Goal: Check status: Check status

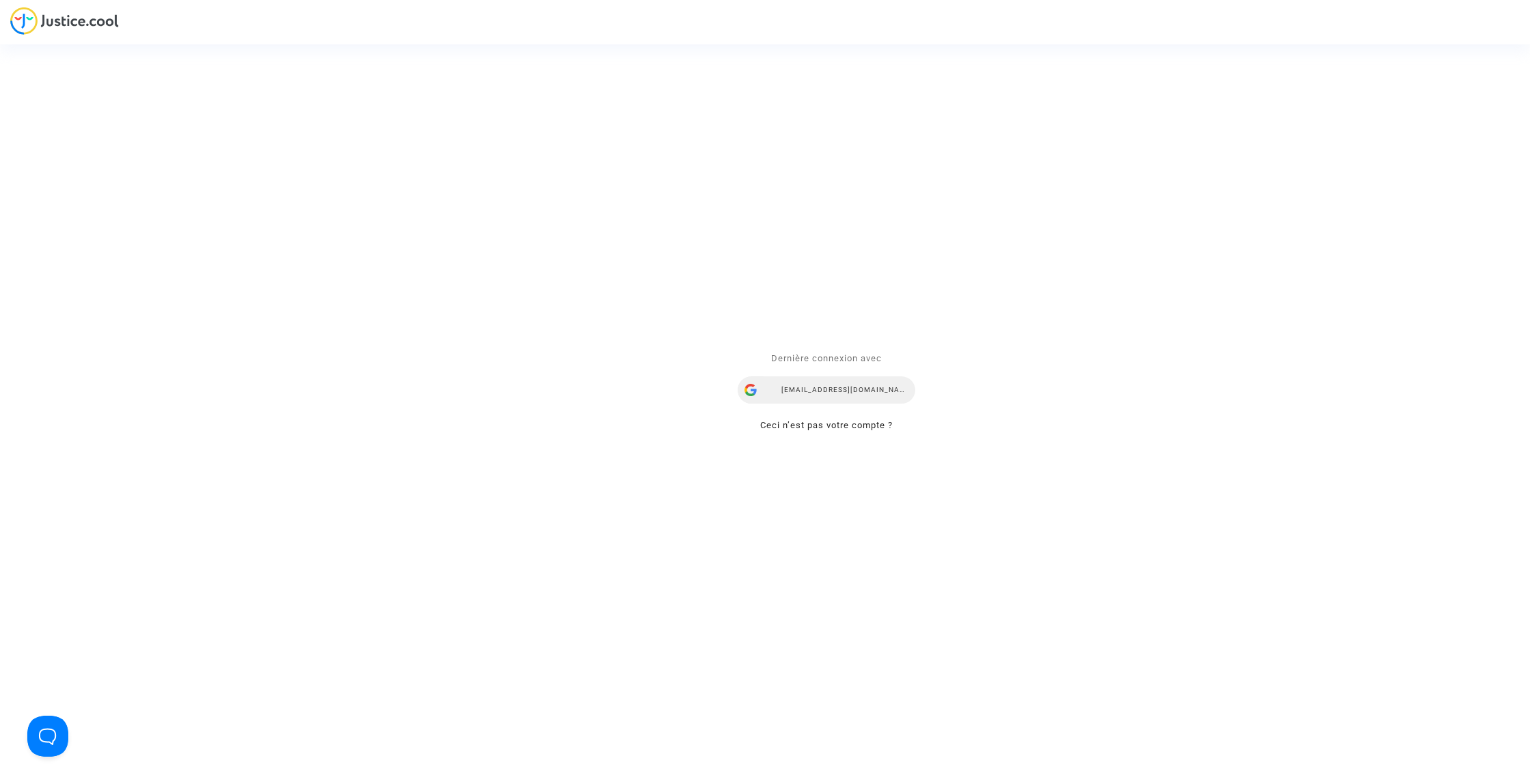
click at [887, 394] on div "lorenana@reclamaciondevuelos.com" at bounding box center [826, 390] width 177 height 27
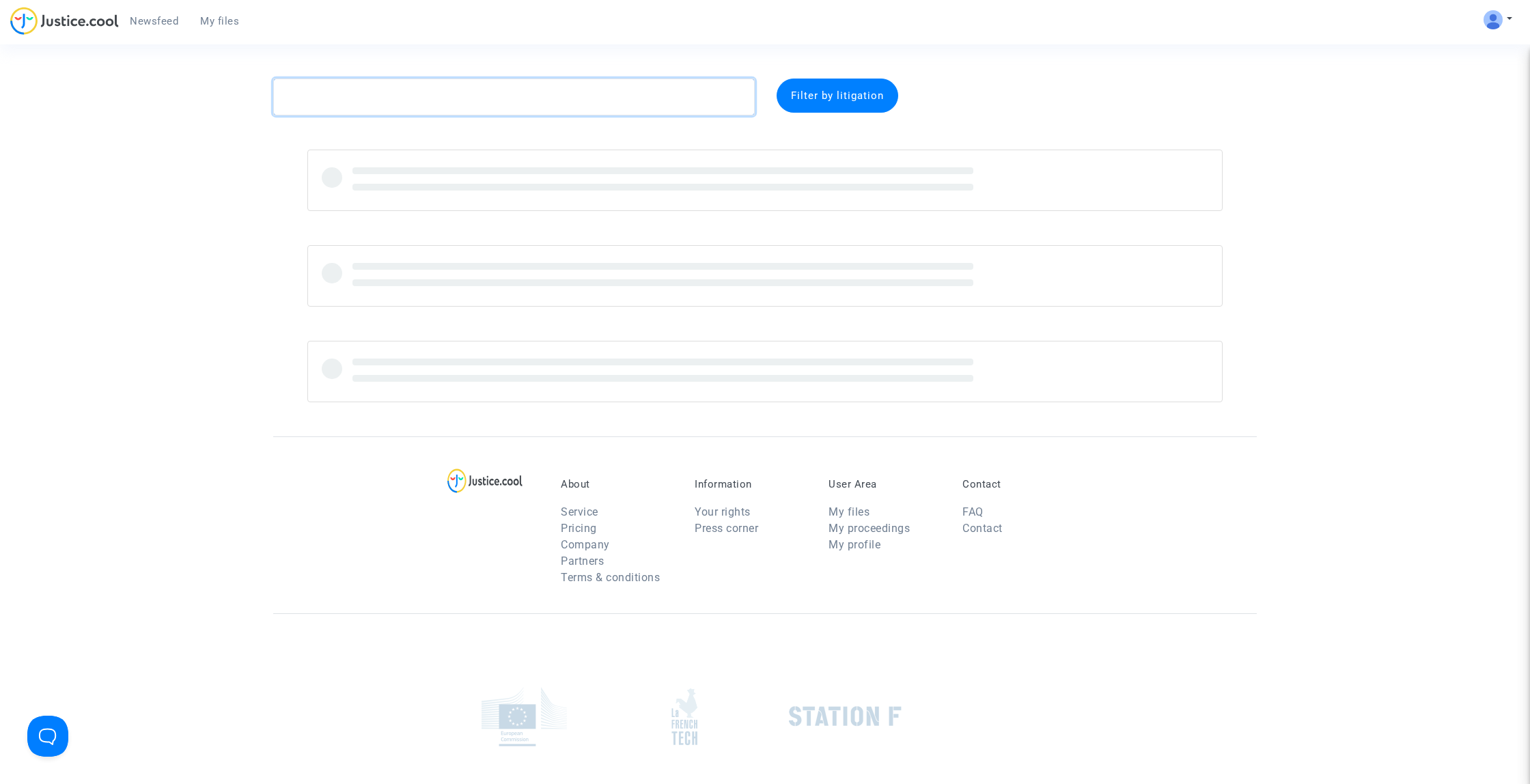
click at [458, 102] on textarea at bounding box center [514, 96] width 481 height 37
paste textarea "Apambwa"
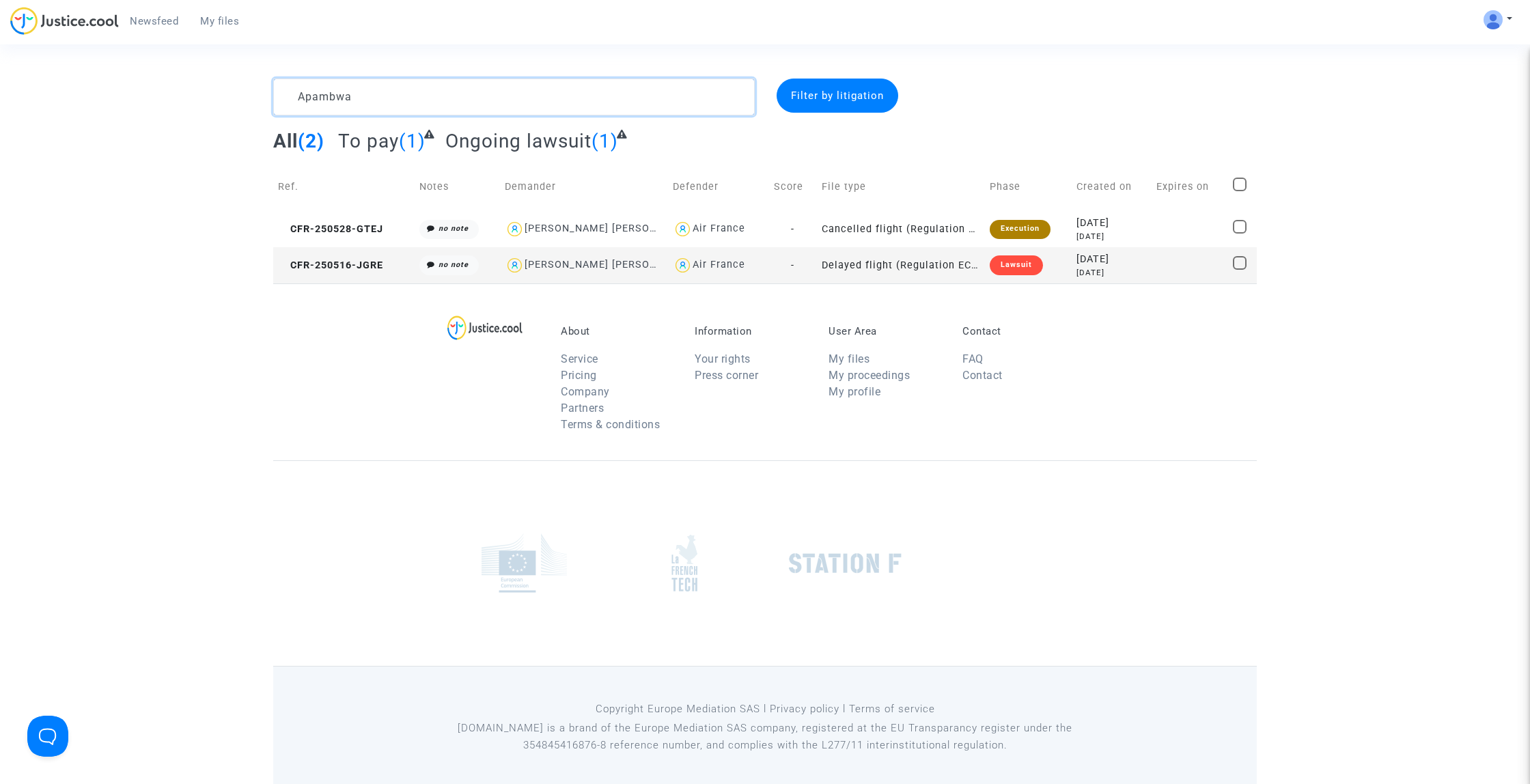
type textarea "Apambwa"
click at [377, 261] on span "CFR-250516-JGRE" at bounding box center [331, 265] width 105 height 12
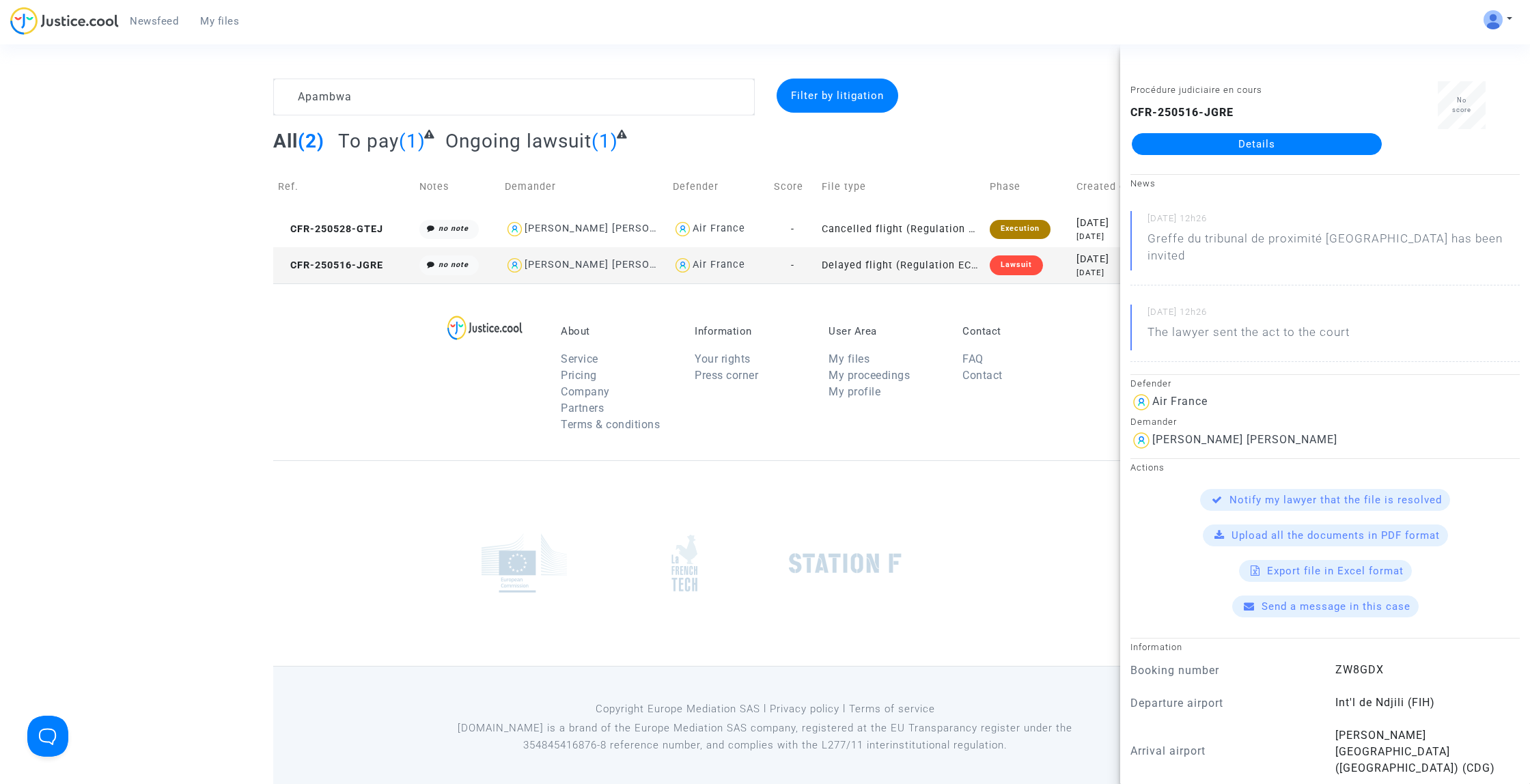
click at [1221, 142] on link "Details" at bounding box center [1256, 144] width 250 height 22
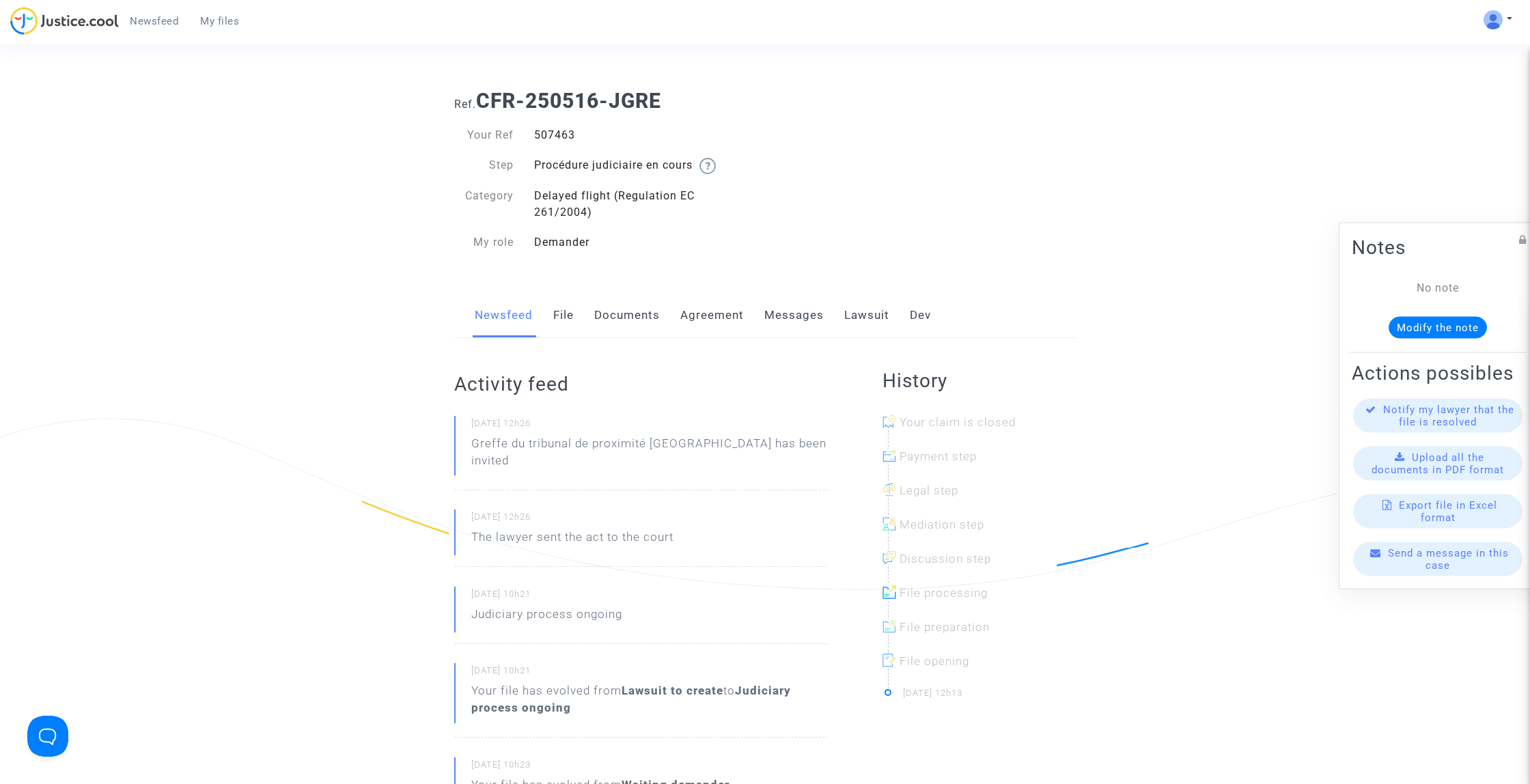
click at [568, 310] on link "File" at bounding box center [564, 315] width 21 height 45
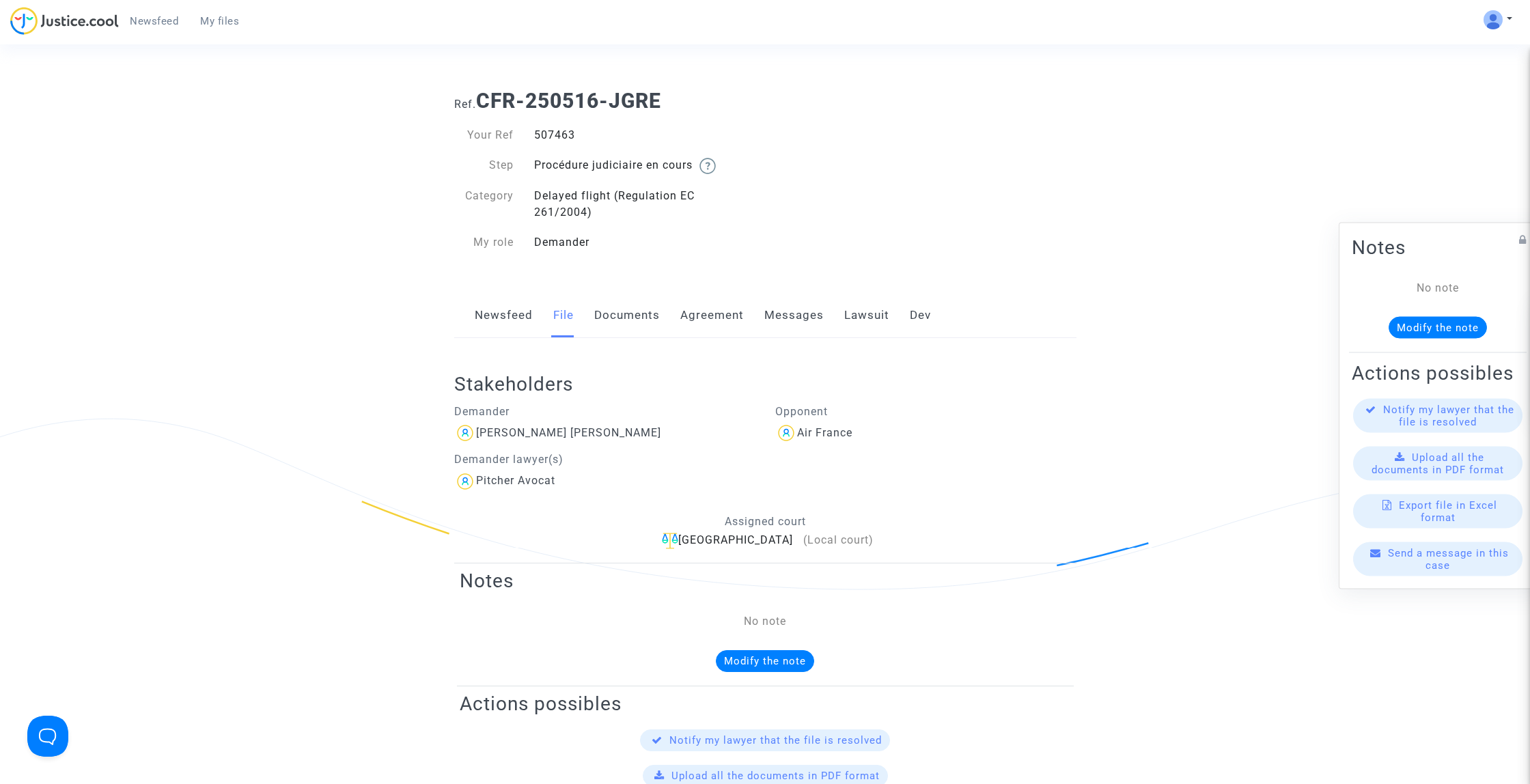
click at [643, 322] on link "Documents" at bounding box center [627, 315] width 66 height 45
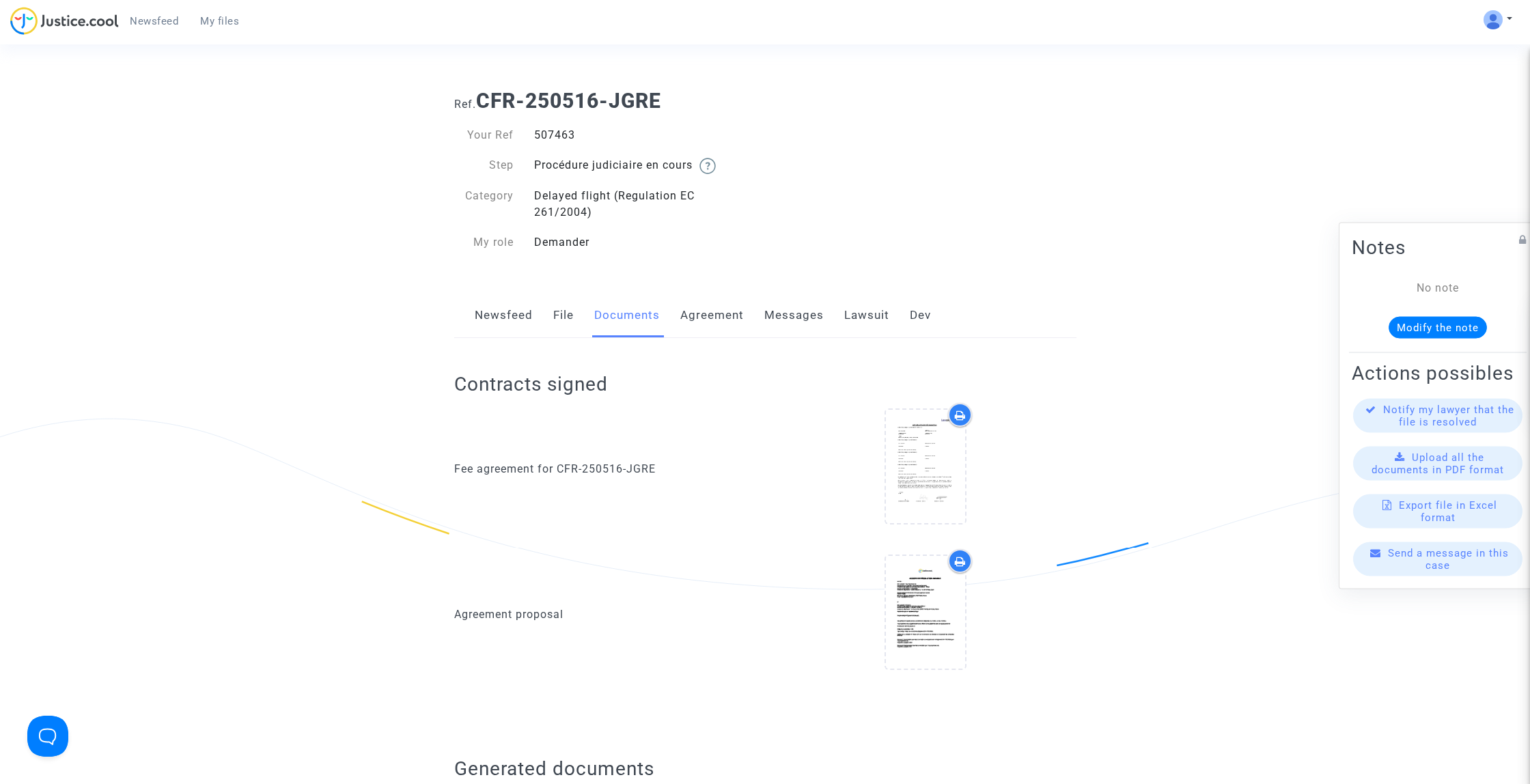
click at [743, 315] on div "Newsfeed File Documents Agreement Messages Lawsuit Dev" at bounding box center [765, 316] width 622 height 46
click at [728, 319] on link "Agreement" at bounding box center [712, 315] width 64 height 45
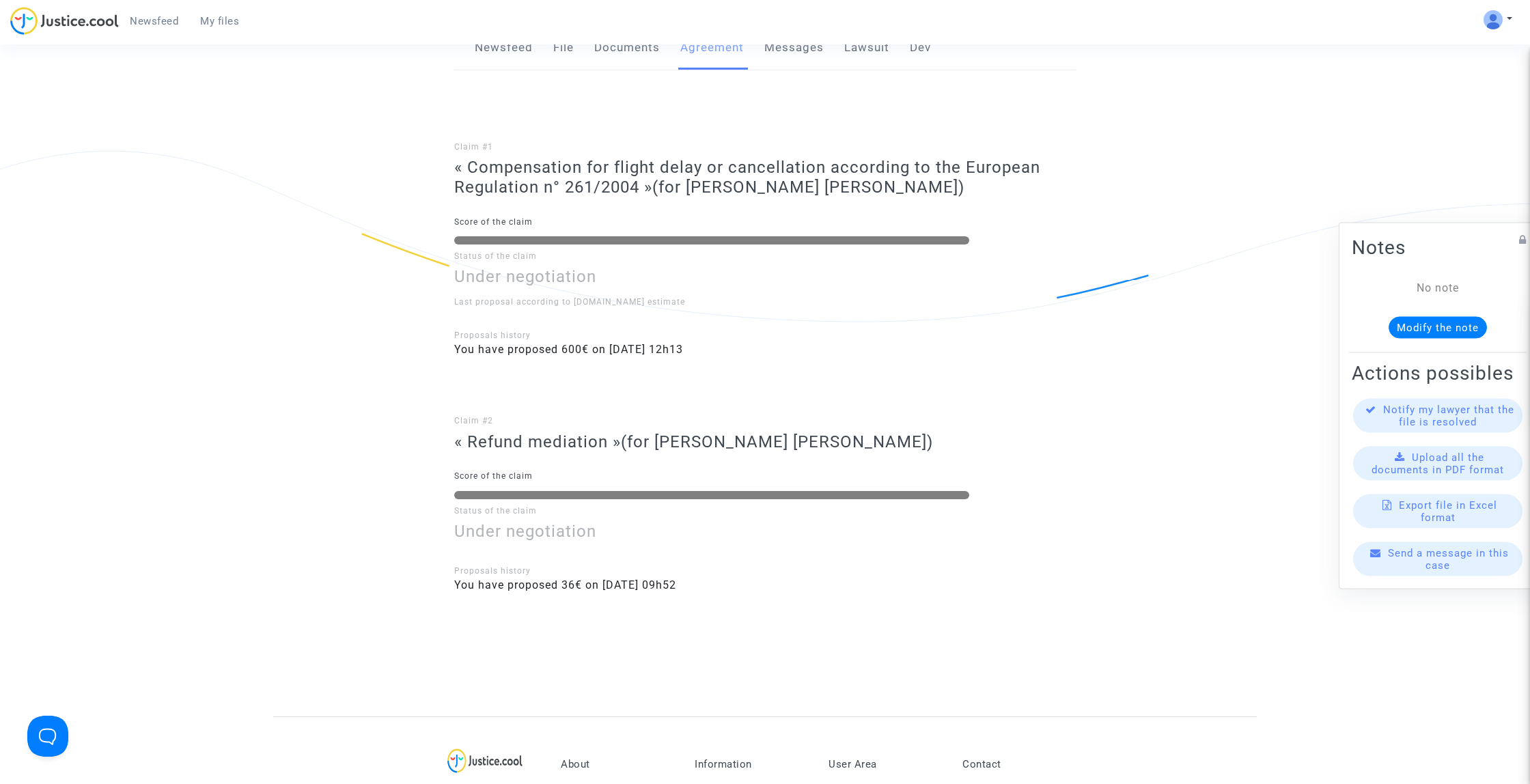
scroll to position [133, 0]
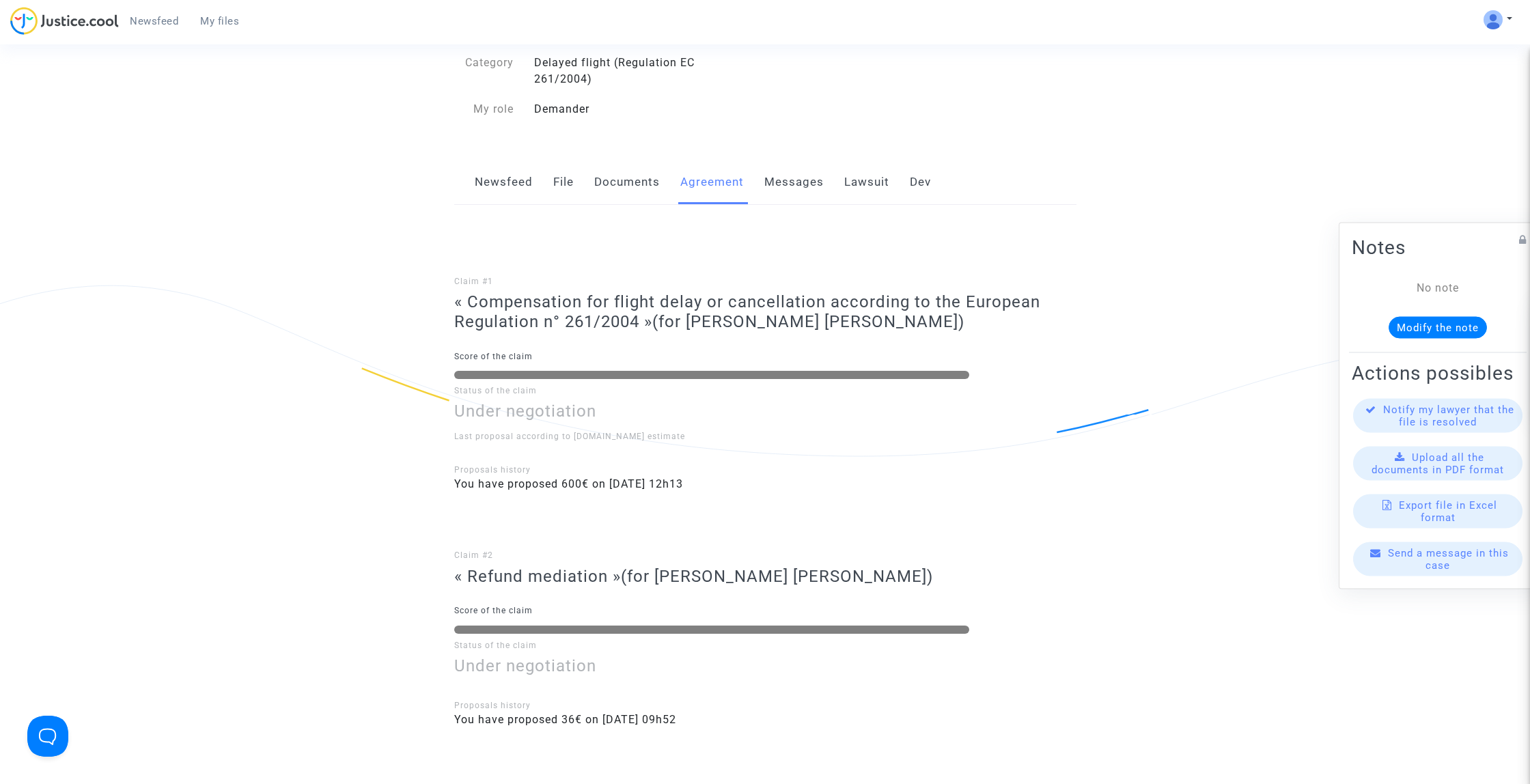
click at [857, 193] on link "Lawsuit" at bounding box center [867, 182] width 45 height 45
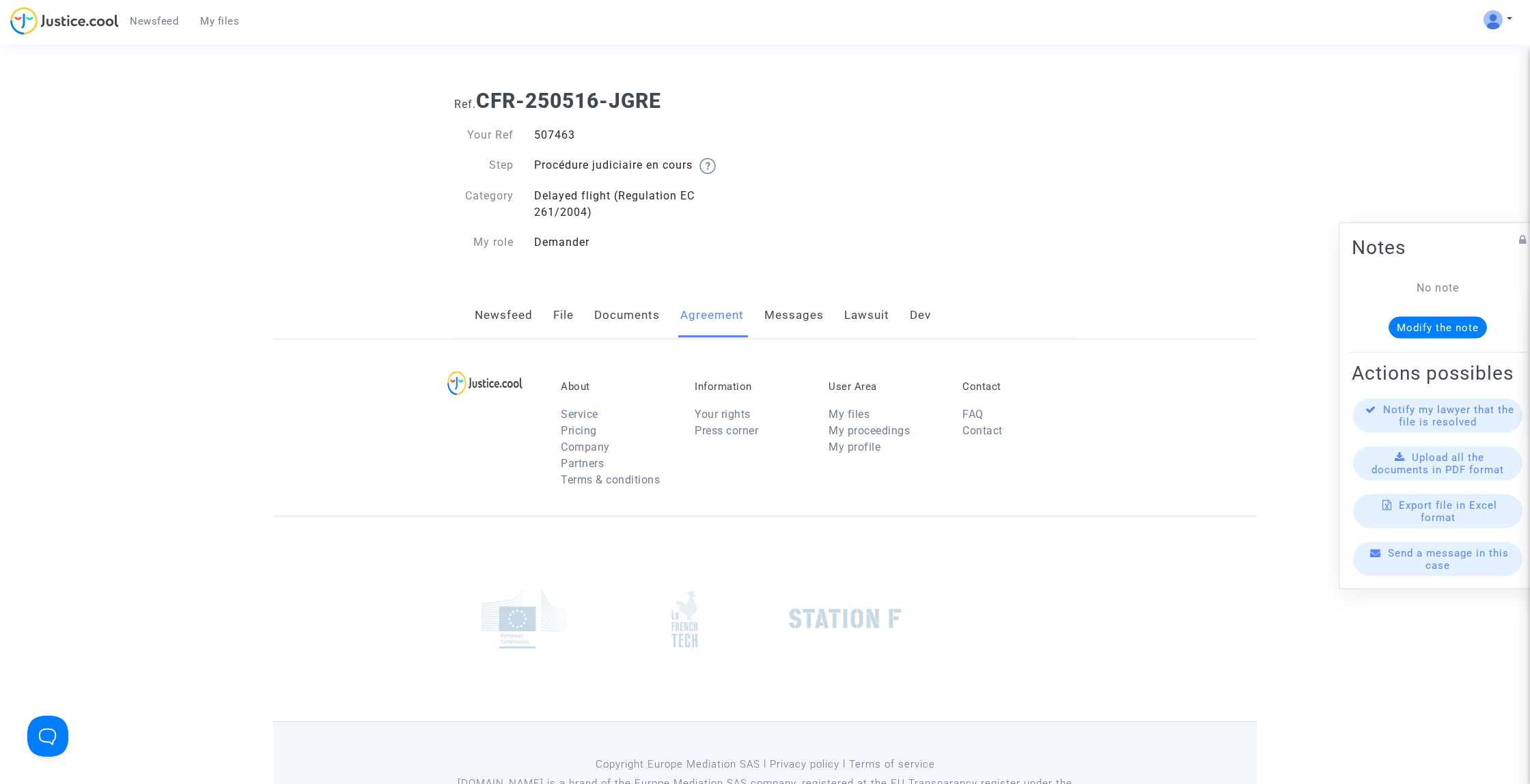
scroll to position [133, 0]
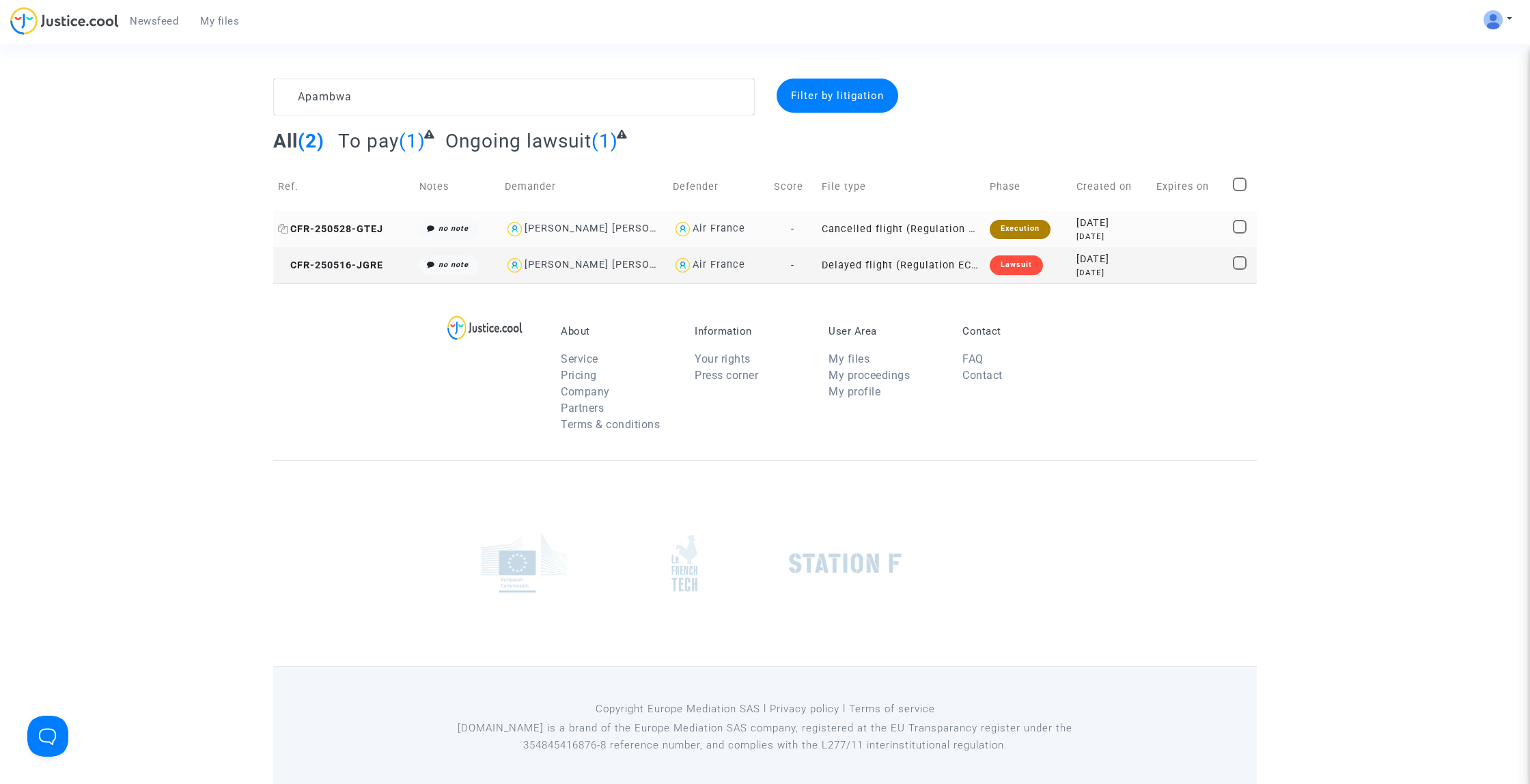
click at [354, 224] on span "CFR-250528-GTEJ" at bounding box center [331, 229] width 105 height 12
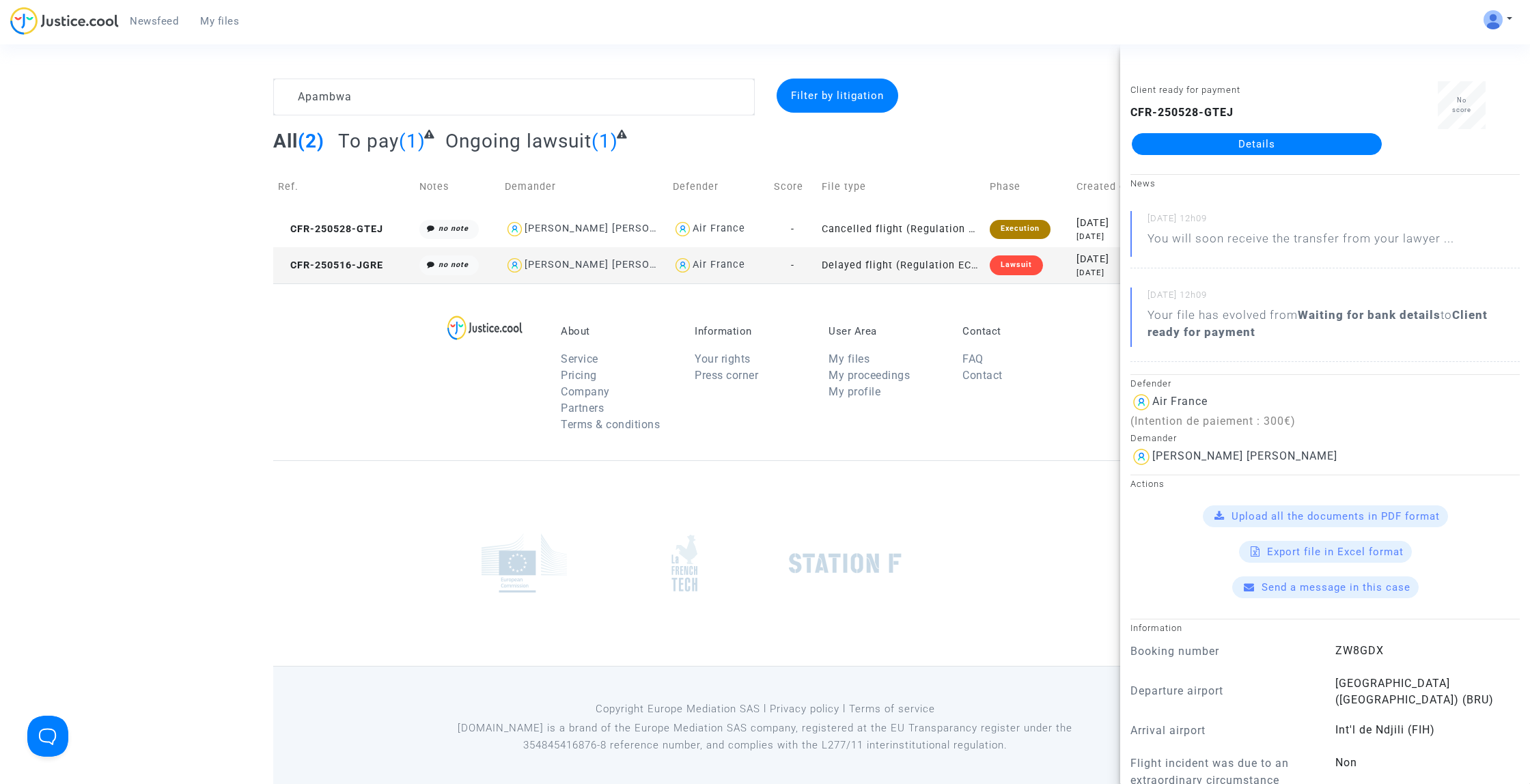
click at [1174, 149] on link "Details" at bounding box center [1256, 144] width 250 height 22
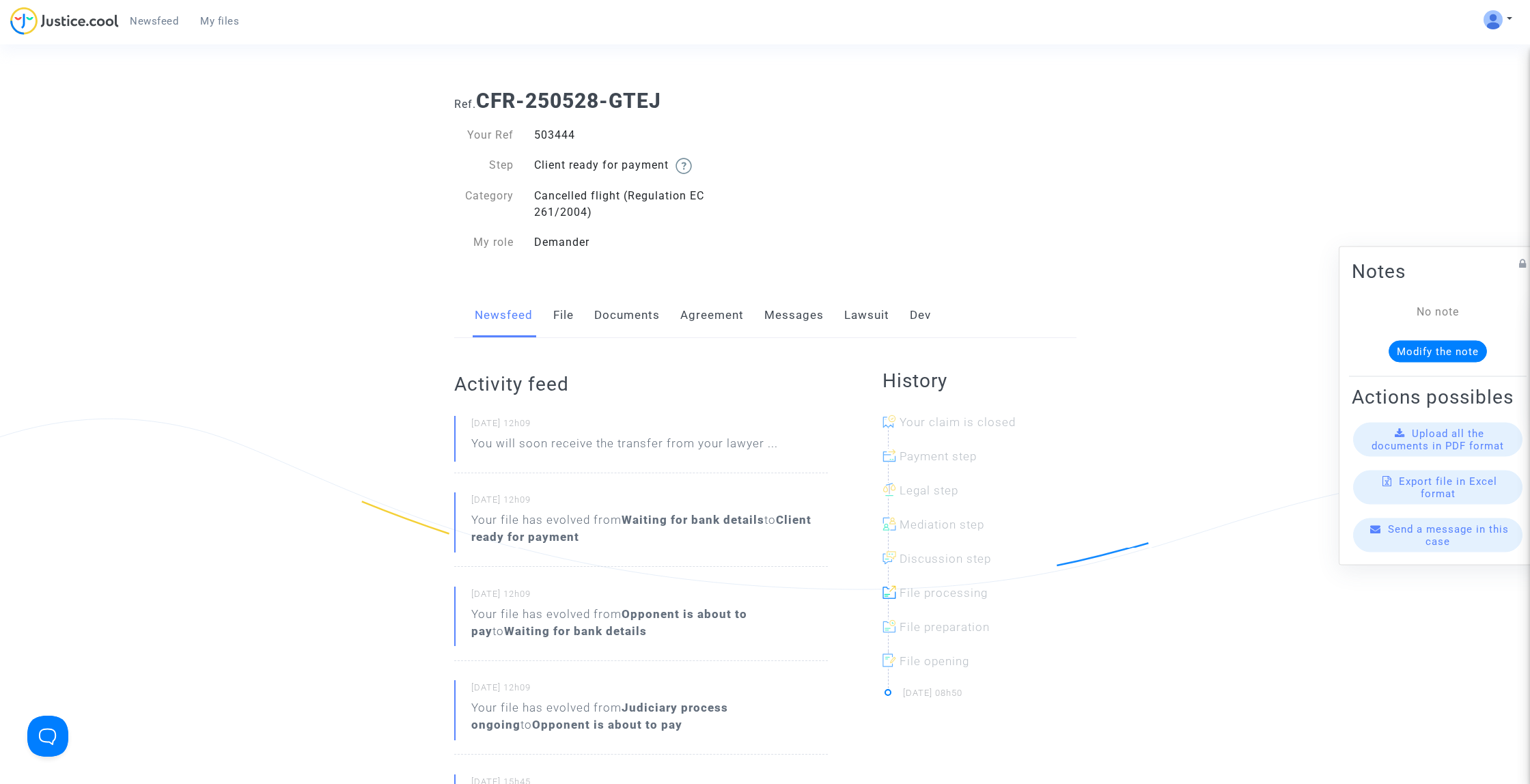
click at [557, 307] on link "File" at bounding box center [564, 315] width 21 height 45
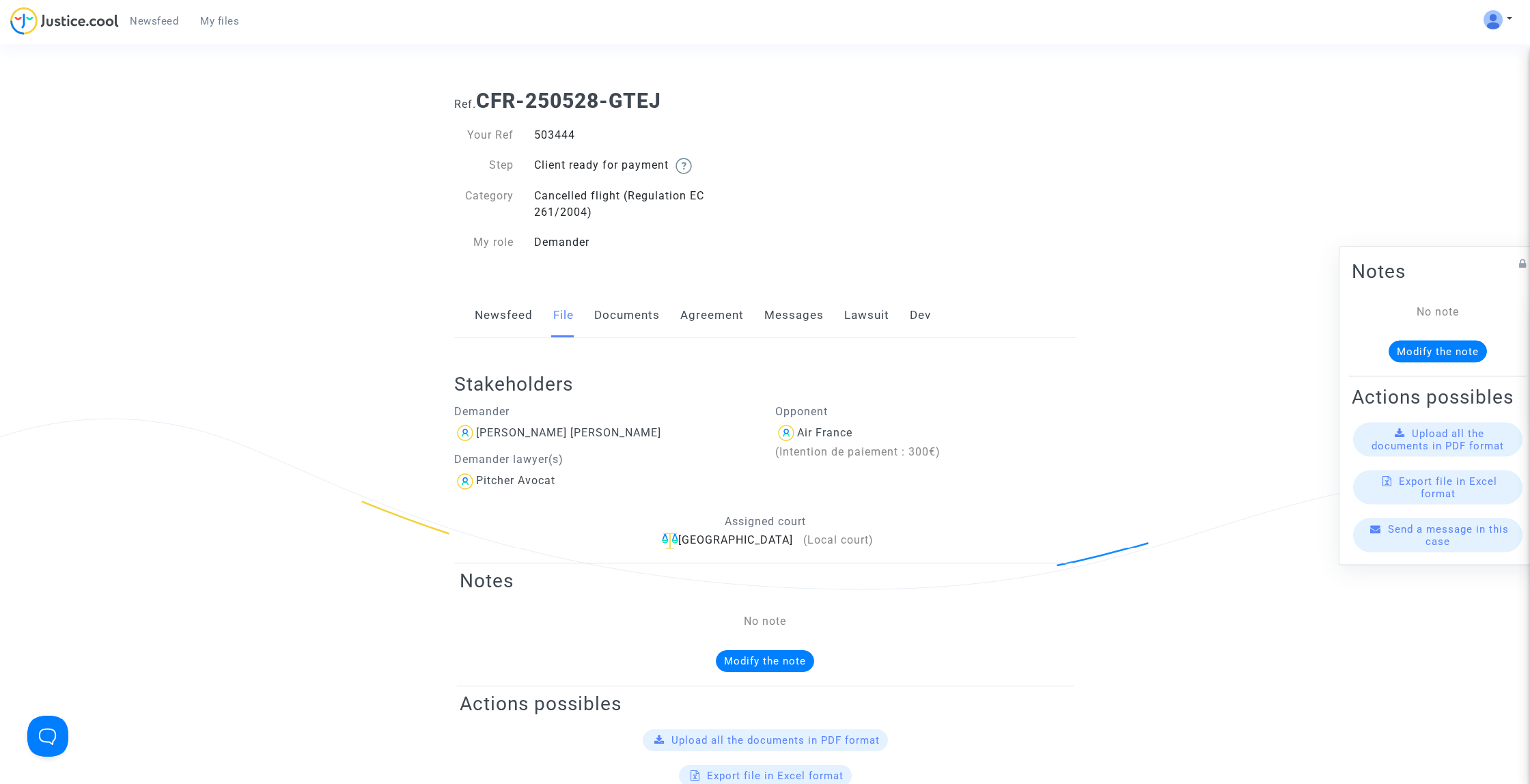
click at [619, 304] on link "Documents" at bounding box center [627, 315] width 66 height 45
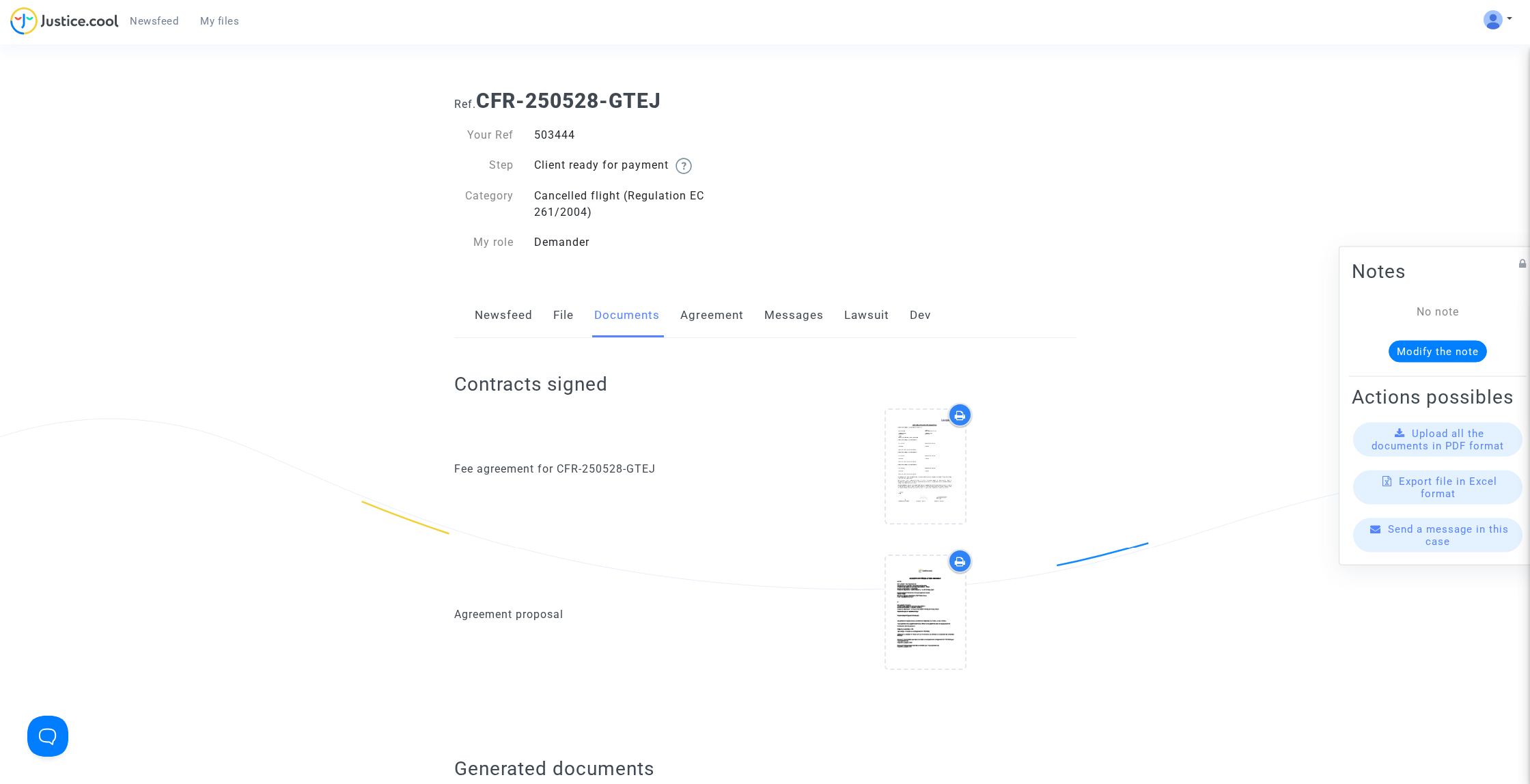
click at [717, 311] on link "Agreement" at bounding box center [712, 315] width 64 height 45
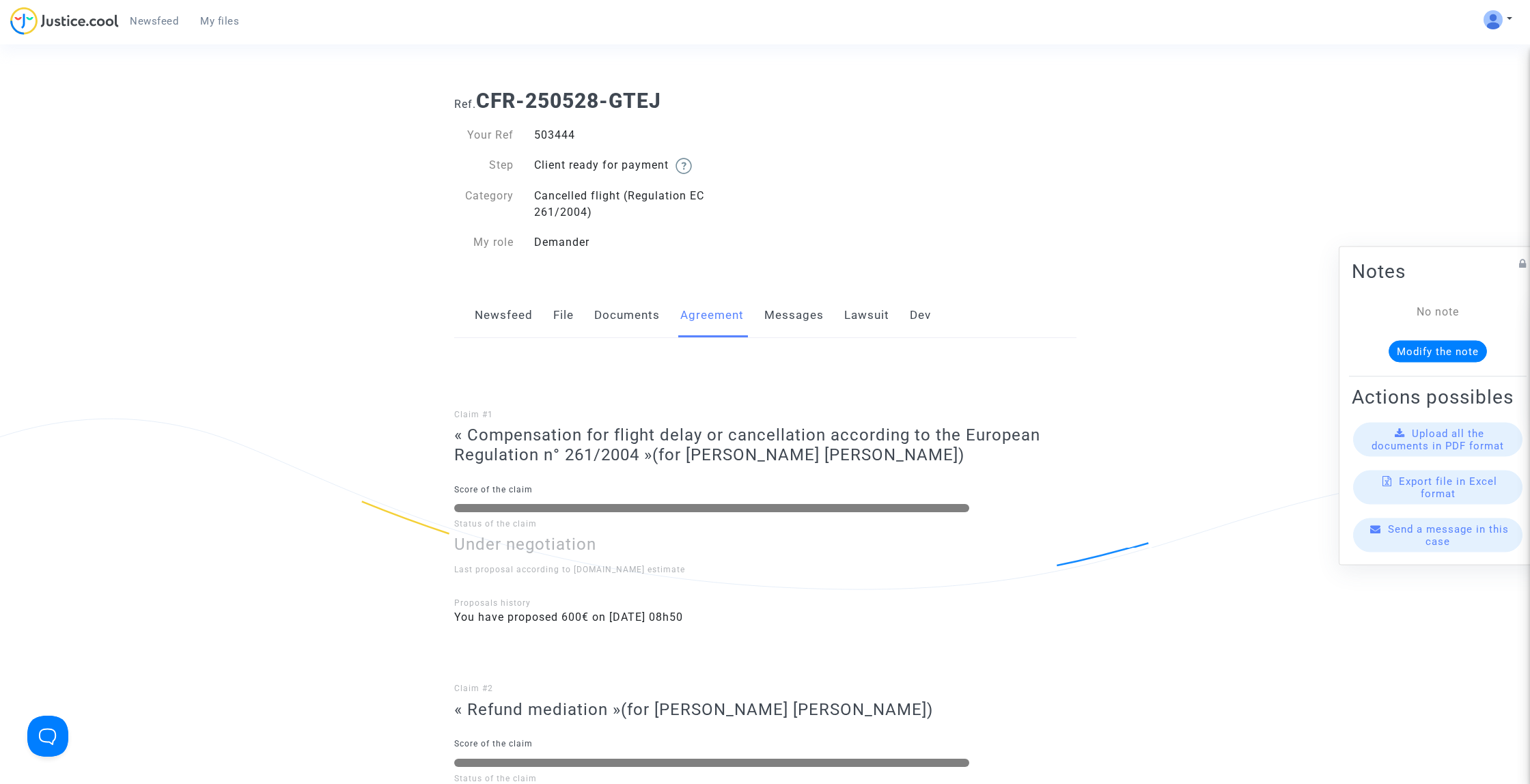
click at [793, 322] on link "Messages" at bounding box center [794, 315] width 60 height 45
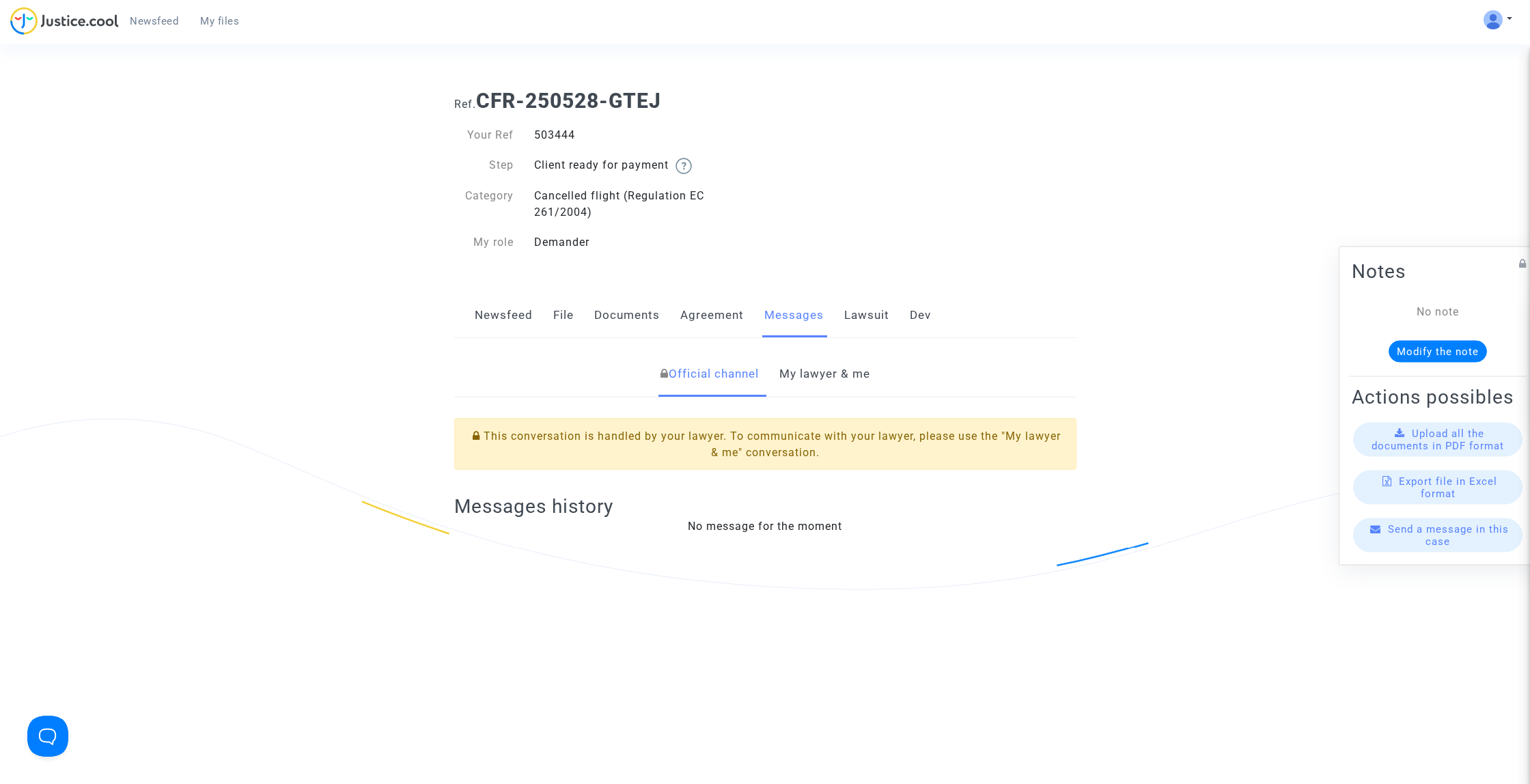
click at [863, 318] on link "Lawsuit" at bounding box center [867, 315] width 45 height 45
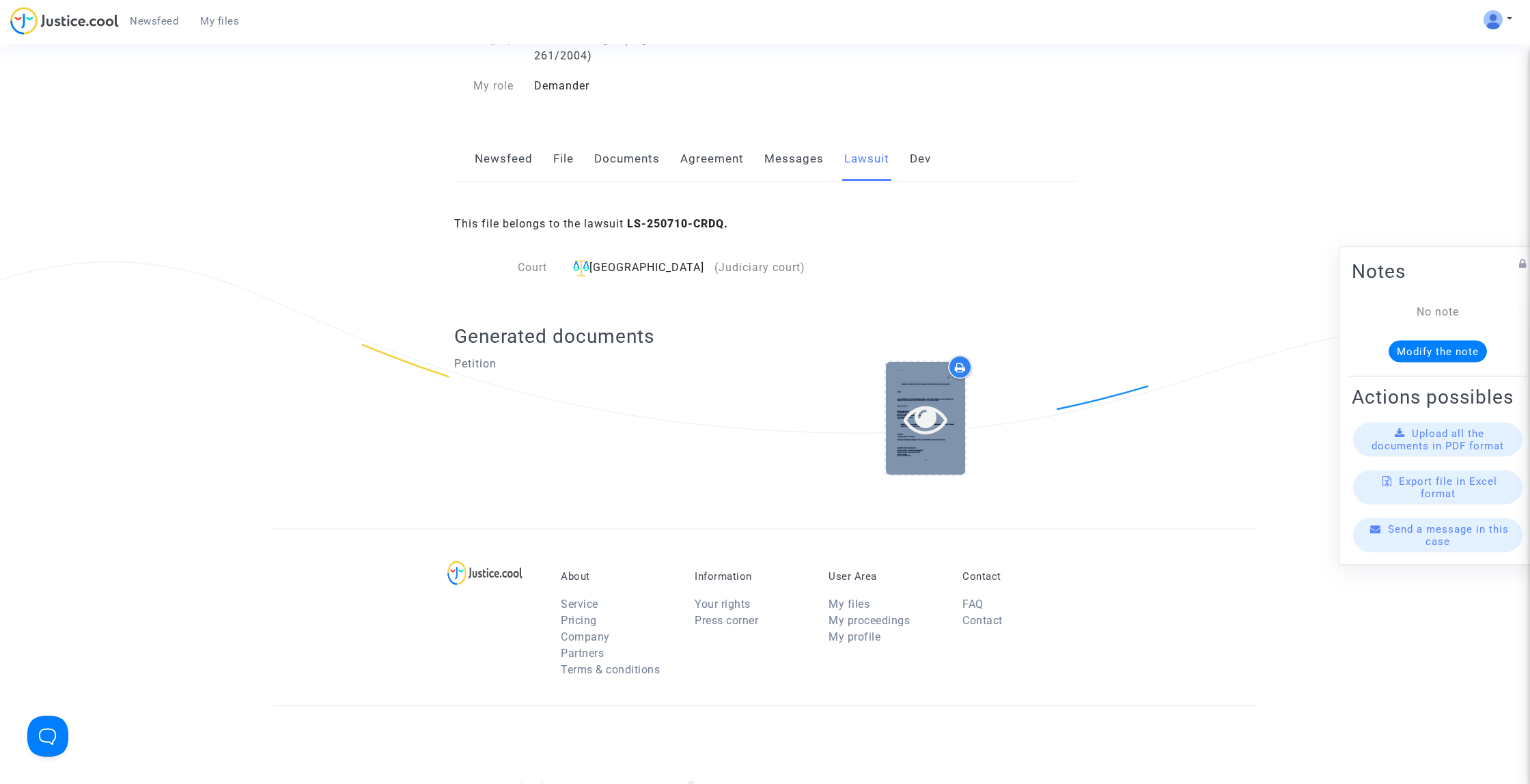
scroll to position [409, 0]
